Goal: Task Accomplishment & Management: Use online tool/utility

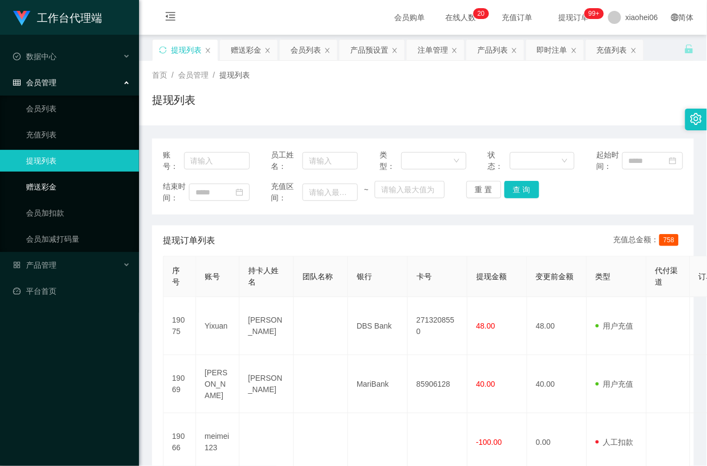
drag, startPoint x: 54, startPoint y: 189, endPoint x: 58, endPoint y: 183, distance: 6.3
click at [54, 188] on link "赠送彩金" at bounding box center [78, 187] width 104 height 22
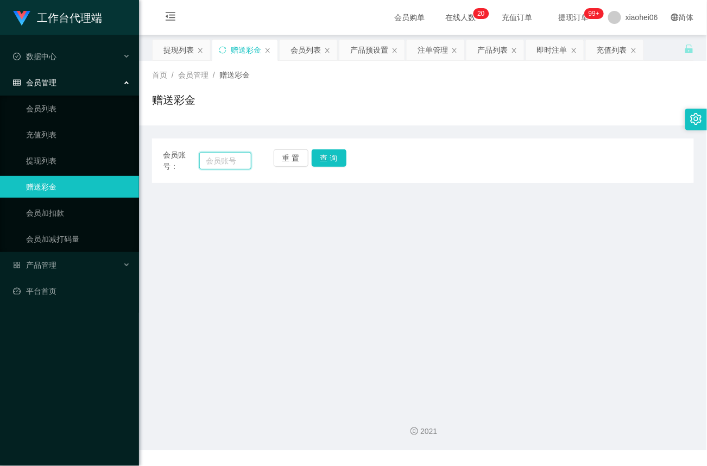
click at [218, 152] on input "text" at bounding box center [225, 160] width 52 height 17
paste input "Yixuan"
type input "Yixuan"
click at [333, 159] on button "查 询" at bounding box center [329, 157] width 35 height 17
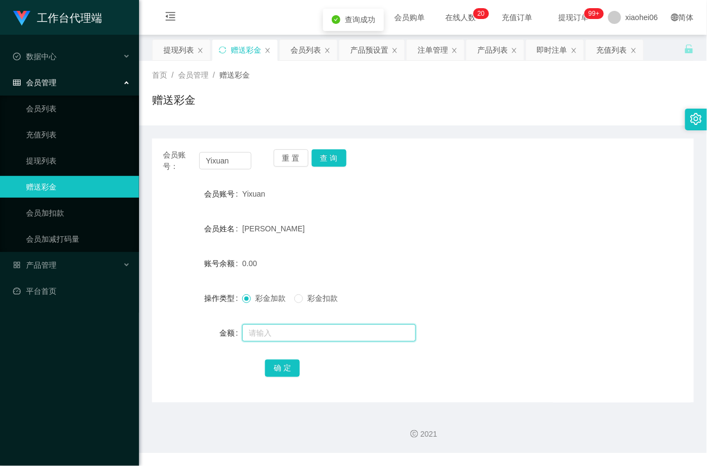
click at [278, 335] on input "text" at bounding box center [329, 332] width 174 height 17
type input "48"
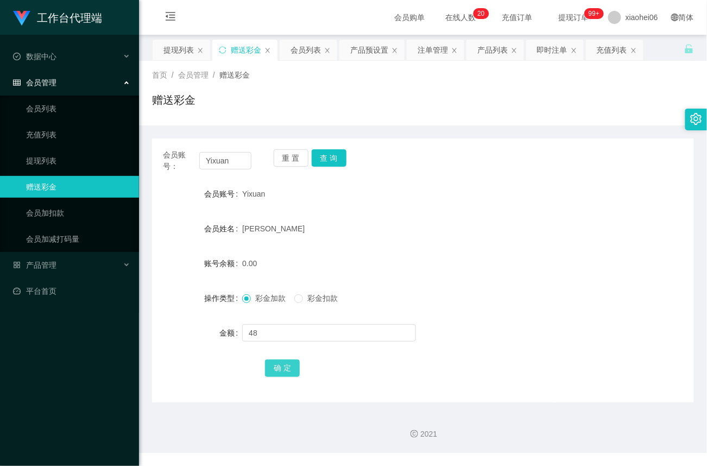
click at [283, 366] on button "确 定" at bounding box center [282, 367] width 35 height 17
click at [50, 160] on link "提现列表" at bounding box center [78, 161] width 104 height 22
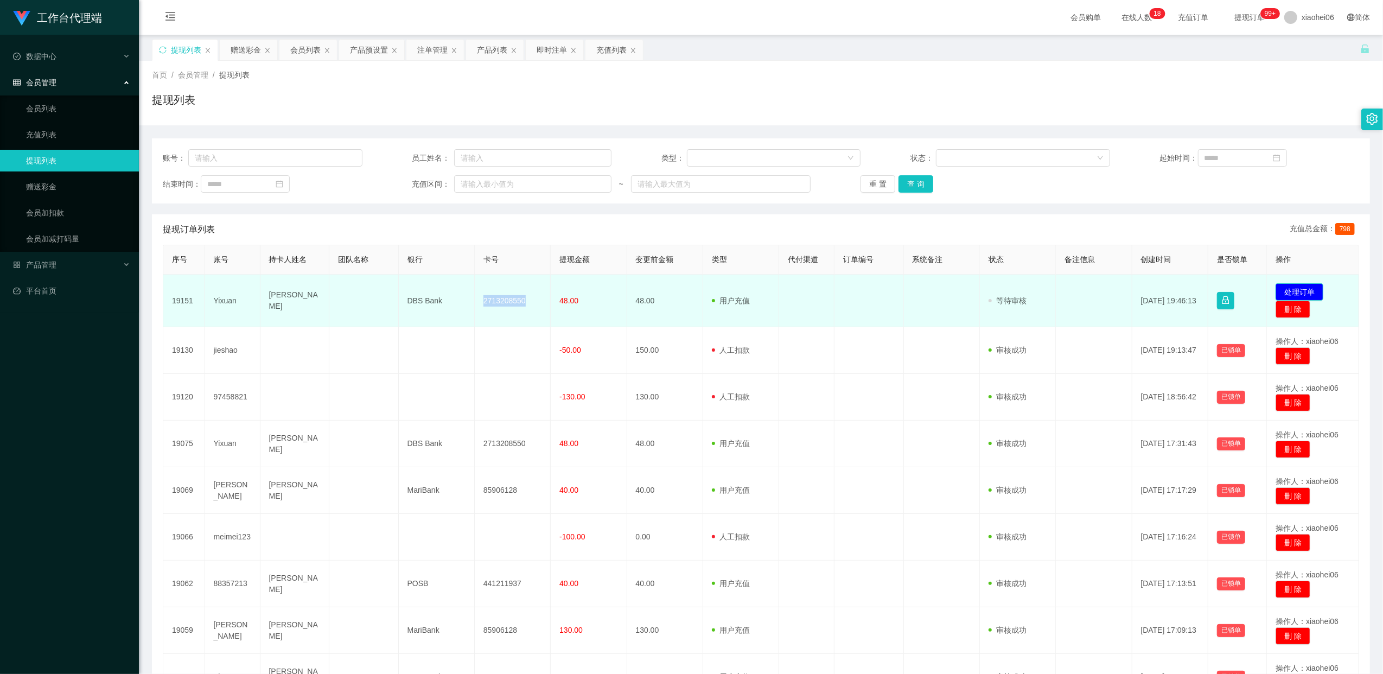
click at [1291, 289] on button "处理订单" at bounding box center [1300, 291] width 48 height 17
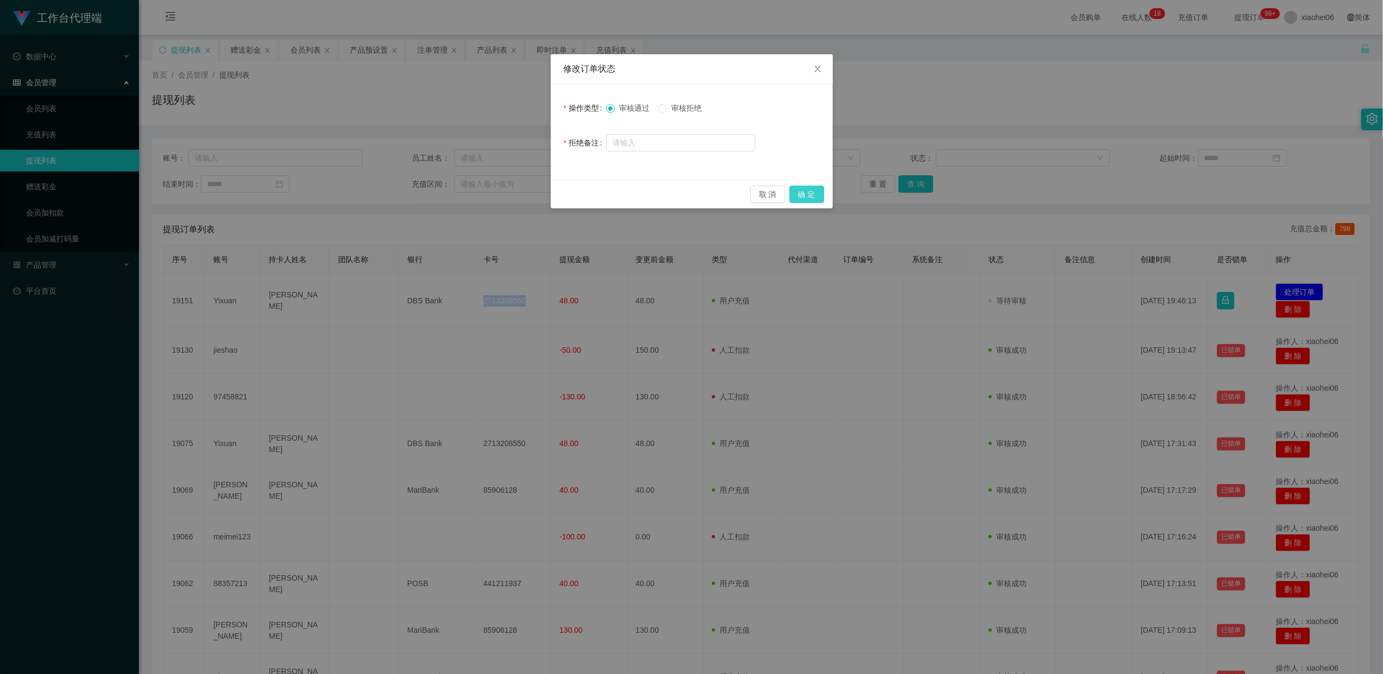
drag, startPoint x: 803, startPoint y: 194, endPoint x: 839, endPoint y: 211, distance: 39.1
click at [804, 194] on button "确 定" at bounding box center [807, 194] width 35 height 17
